Goal: Task Accomplishment & Management: Complete application form

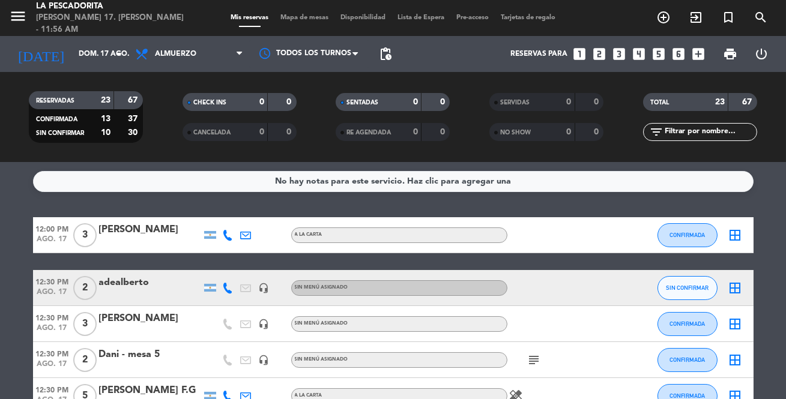
scroll to position [396, 0]
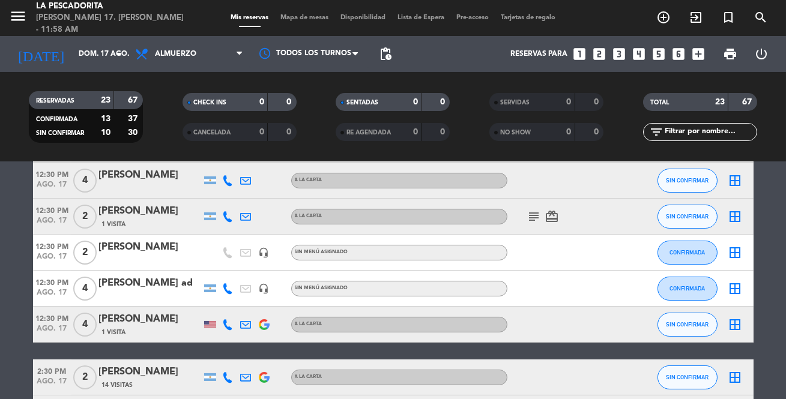
click at [639, 58] on icon "looks_4" at bounding box center [639, 54] width 16 height 16
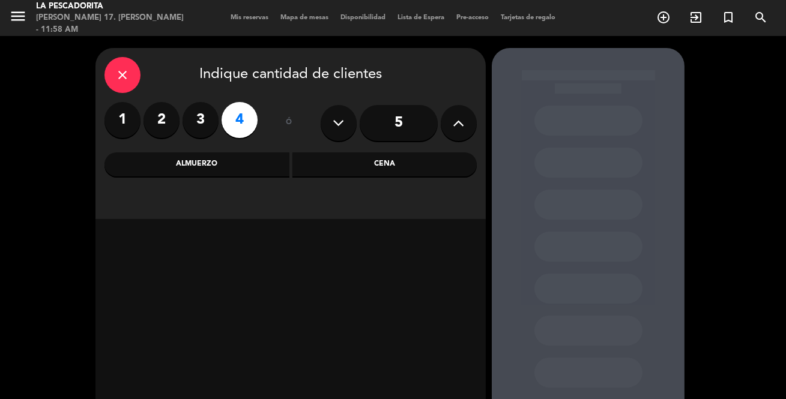
click at [220, 162] on div "Almuerzo" at bounding box center [197, 165] width 185 height 24
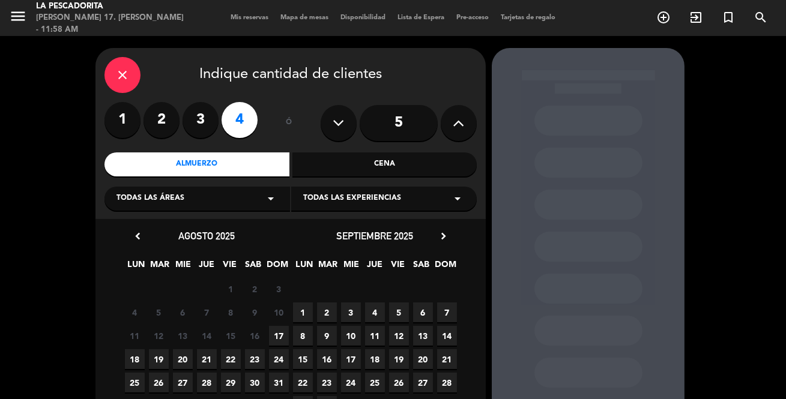
click at [278, 339] on span "17" at bounding box center [279, 336] width 20 height 20
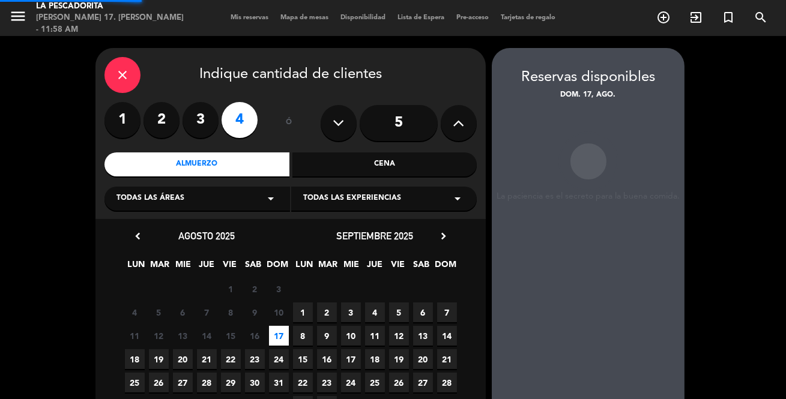
scroll to position [48, 0]
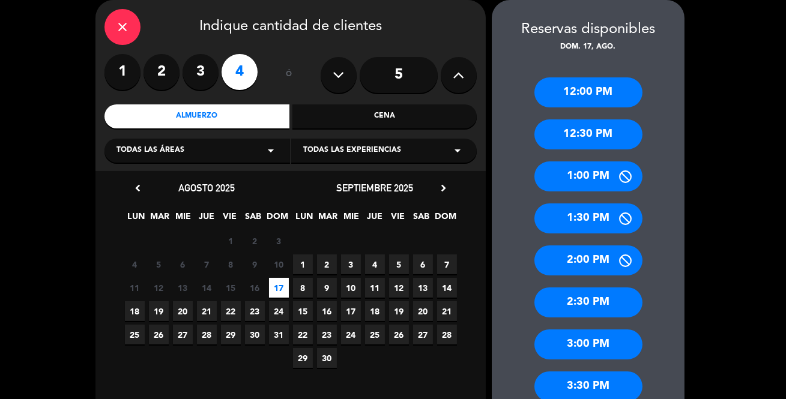
click at [594, 139] on div "12:30 PM" at bounding box center [589, 135] width 108 height 30
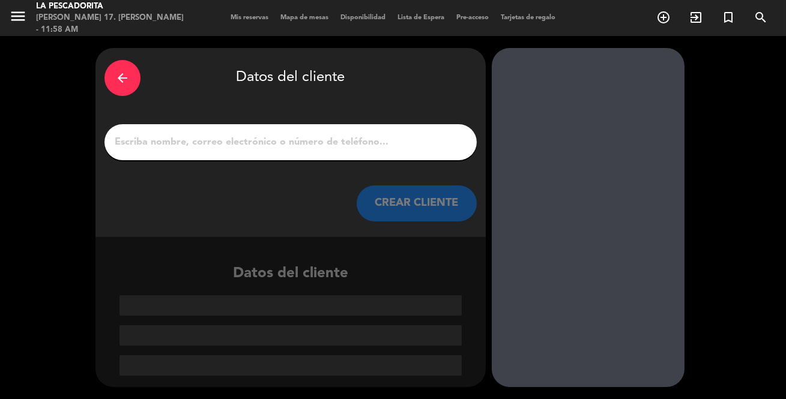
click at [357, 147] on input "1" at bounding box center [291, 142] width 354 height 17
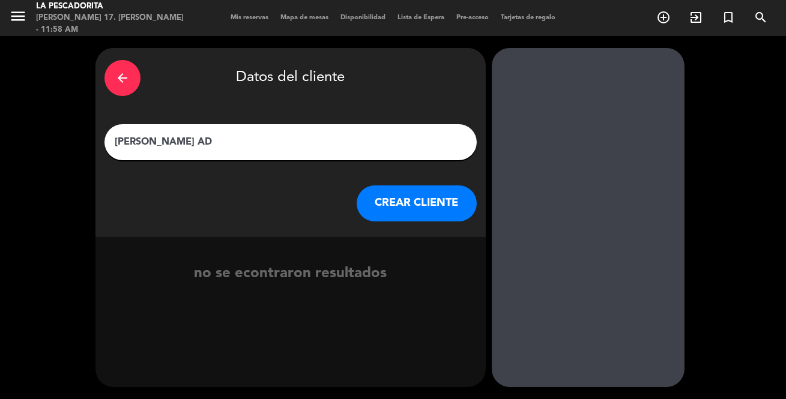
type input "[PERSON_NAME] AD"
click at [400, 207] on button "CREAR CLIENTE" at bounding box center [417, 204] width 120 height 36
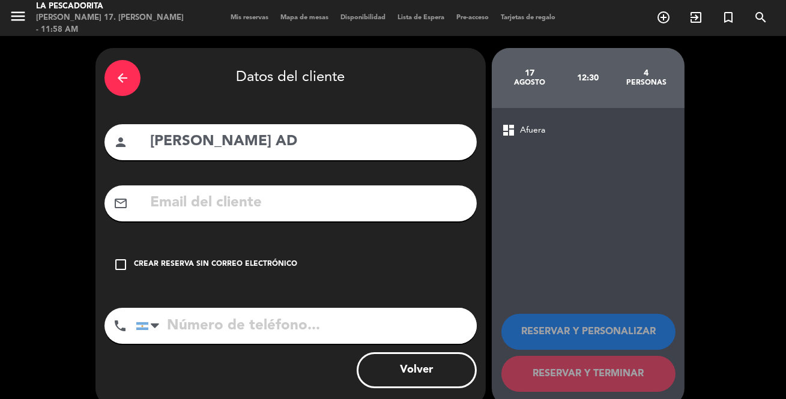
click at [119, 264] on icon "check_box_outline_blank" at bounding box center [121, 265] width 14 height 14
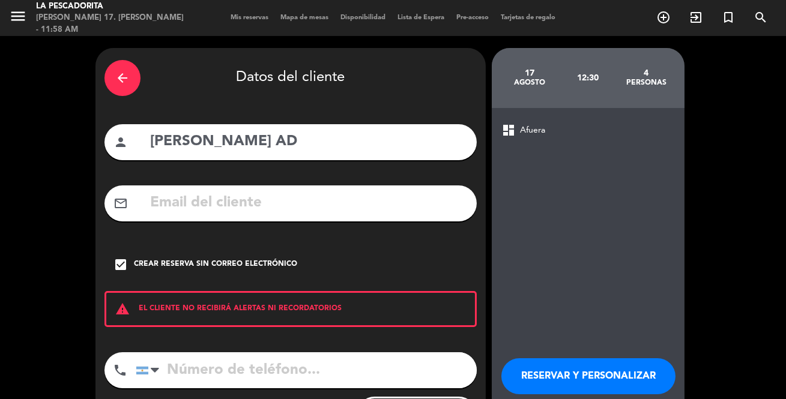
click at [226, 369] on input "tel" at bounding box center [306, 371] width 341 height 36
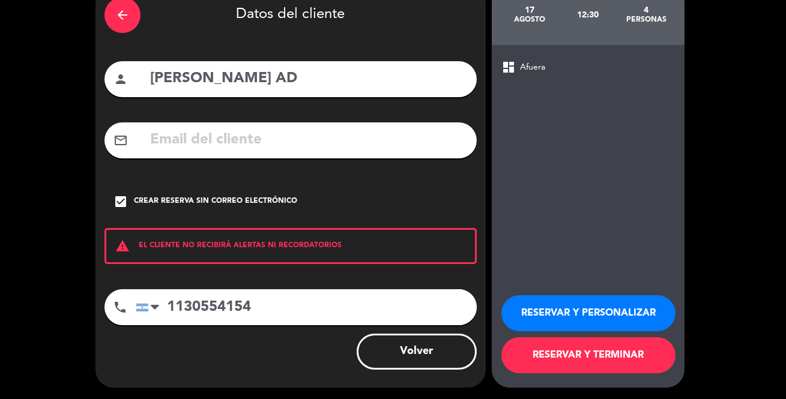
scroll to position [64, 0]
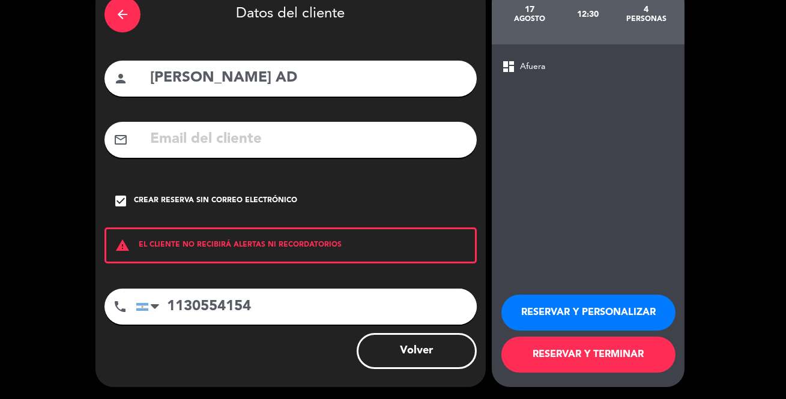
type input "1130554154"
click at [610, 306] on button "RESERVAR Y PERSONALIZAR" at bounding box center [589, 313] width 174 height 36
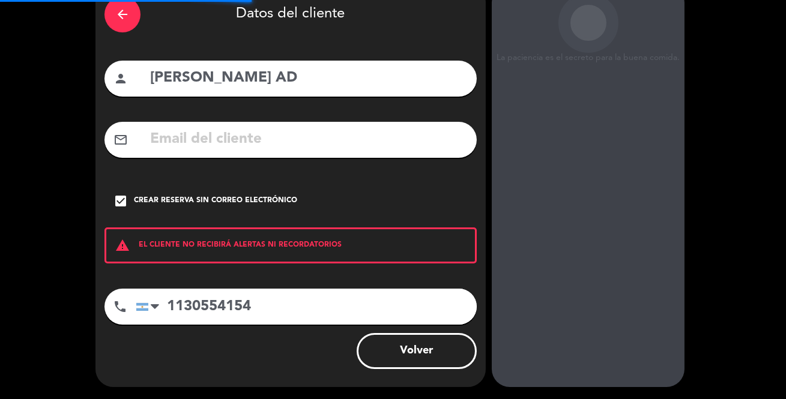
scroll to position [48, 0]
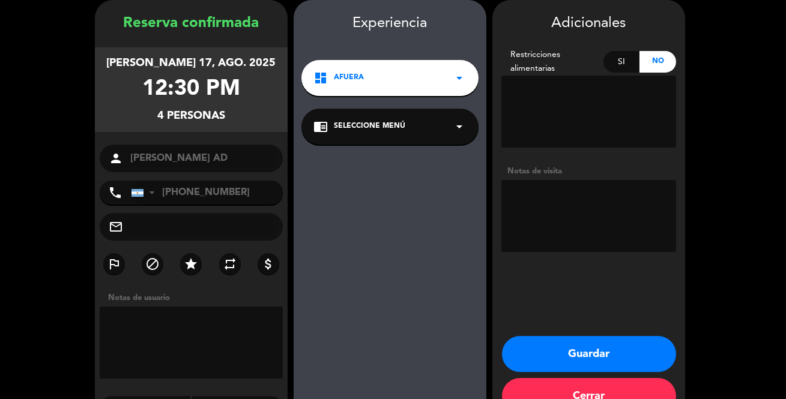
click at [557, 192] on textarea at bounding box center [589, 216] width 175 height 72
type textarea "ADENTRO"
click at [600, 355] on button "Guardar" at bounding box center [589, 354] width 174 height 36
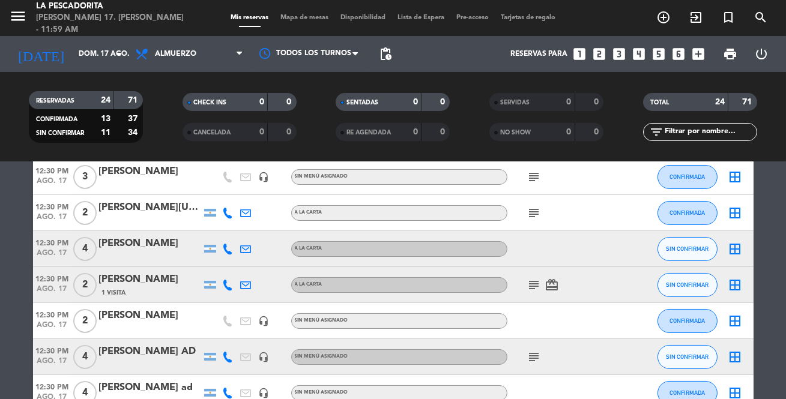
scroll to position [382, 0]
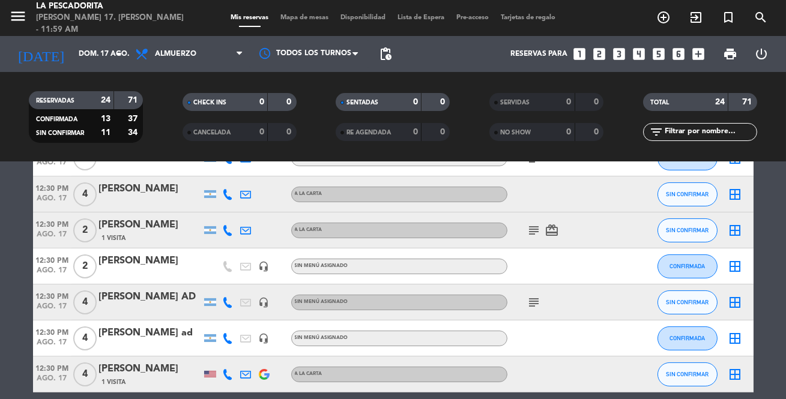
click at [538, 229] on icon "subject" at bounding box center [534, 230] width 14 height 14
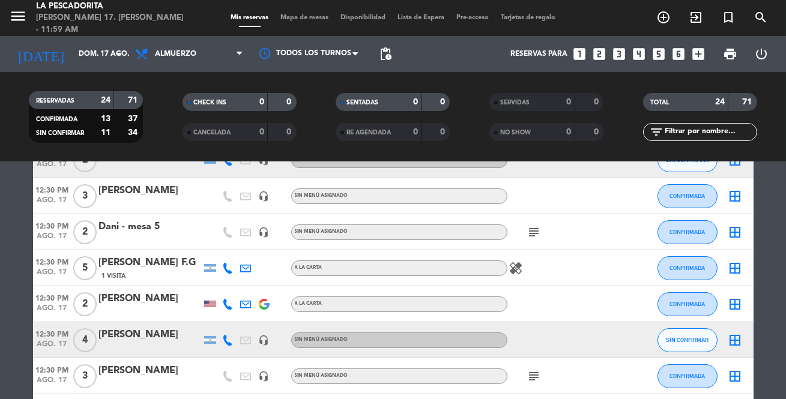
scroll to position [109, 0]
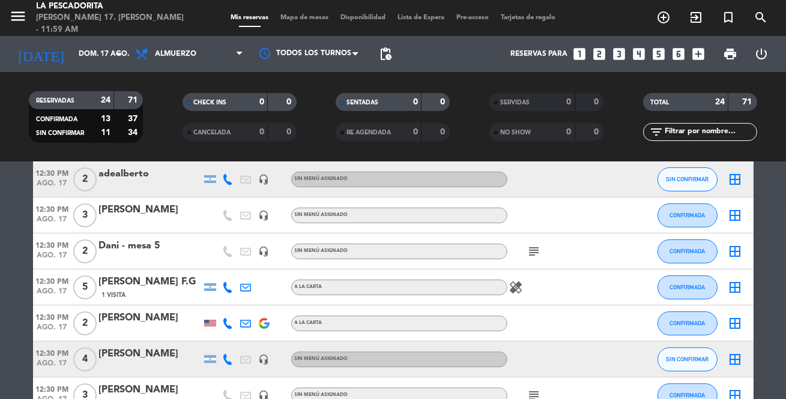
click at [536, 252] on icon "subject" at bounding box center [534, 251] width 14 height 14
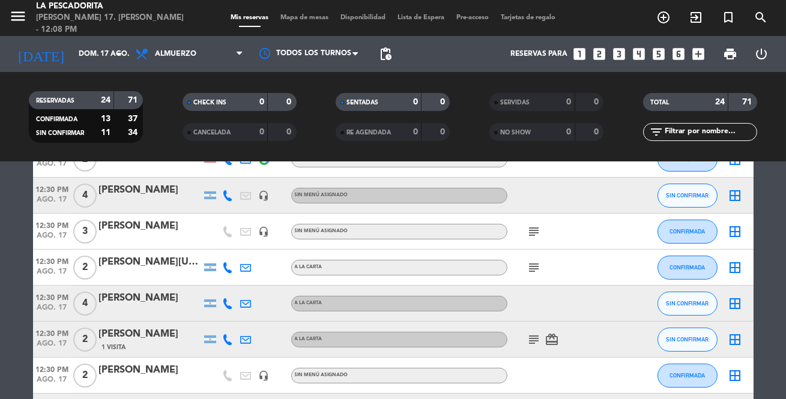
scroll to position [327, 0]
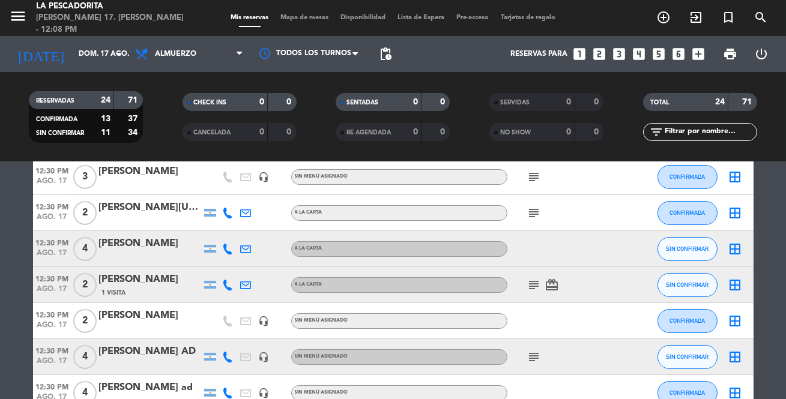
click at [542, 321] on div at bounding box center [562, 320] width 108 height 35
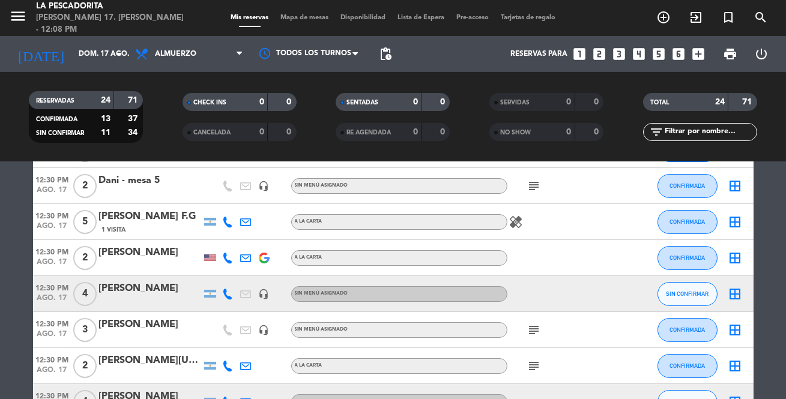
scroll to position [163, 0]
